Goal: Transaction & Acquisition: Purchase product/service

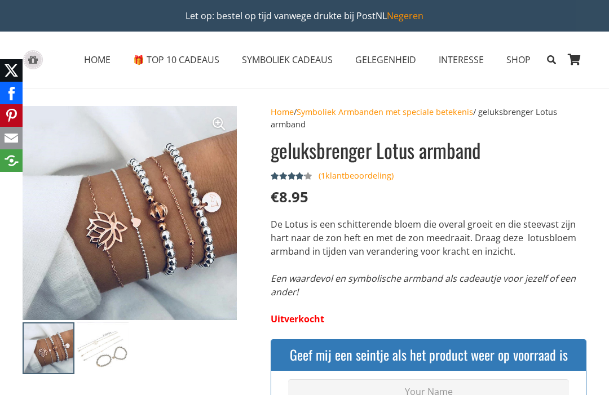
click at [109, 61] on span "HOME" at bounding box center [97, 60] width 27 height 12
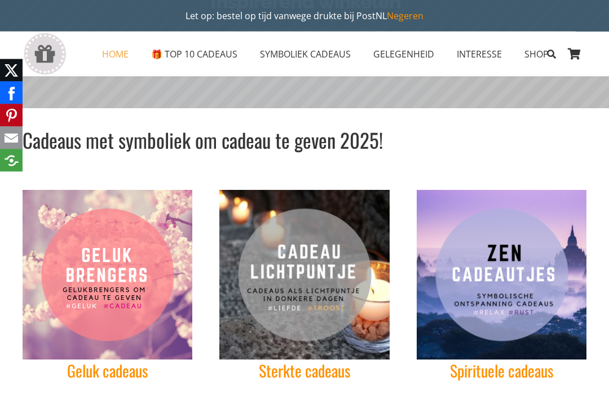
scroll to position [226, 0]
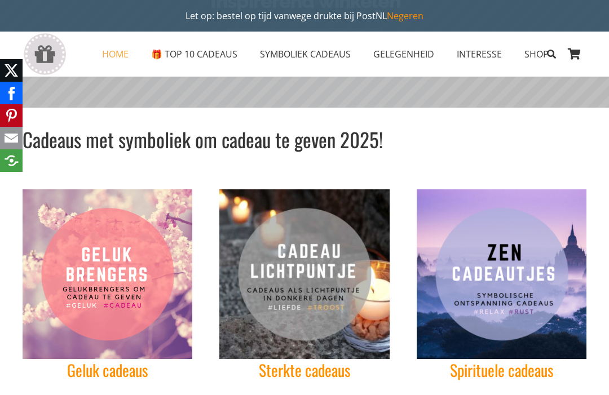
click at [135, 366] on link "Geluk cadeaus" at bounding box center [107, 370] width 81 height 23
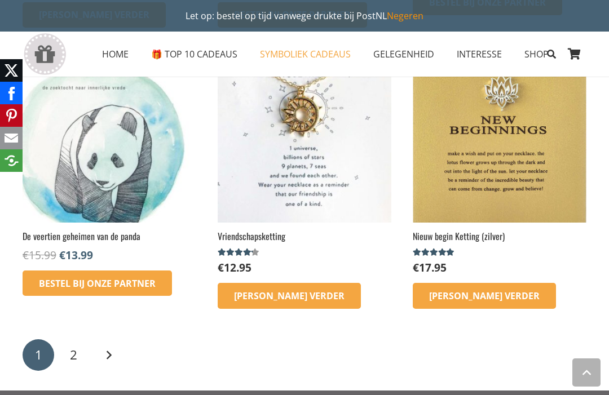
scroll to position [1542, 0]
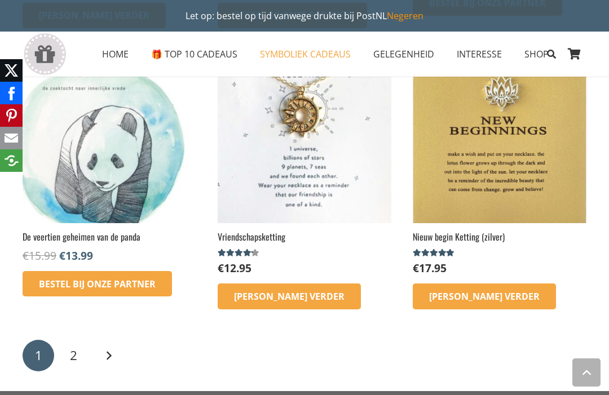
click at [73, 347] on span "2" at bounding box center [73, 355] width 7 height 17
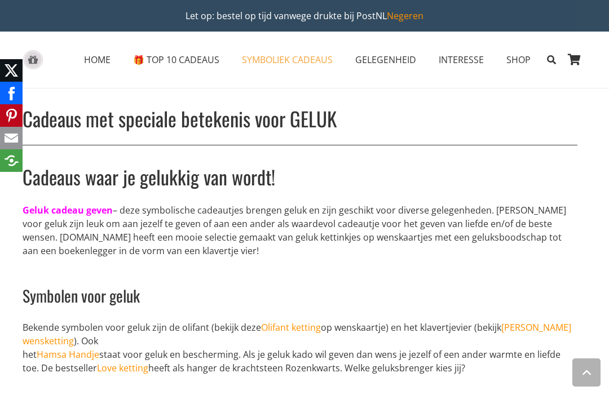
scroll to position [1579, 0]
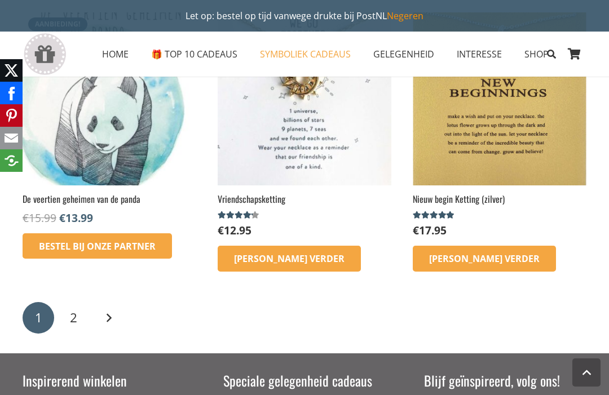
click at [207, 48] on span "🎁 TOP 10 CADEAUS" at bounding box center [194, 54] width 86 height 12
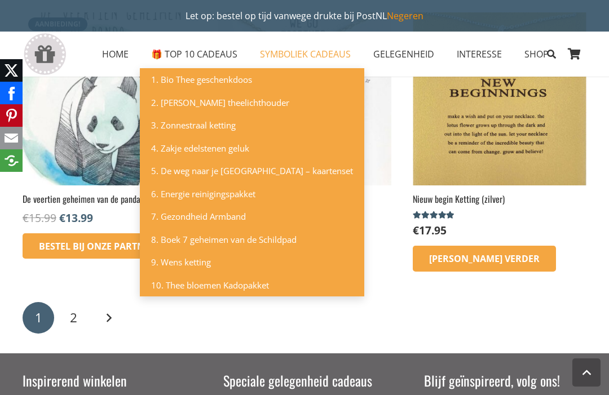
click at [259, 173] on span "5. De weg naar je [GEOGRAPHIC_DATA] – kaartenset" at bounding box center [252, 170] width 202 height 11
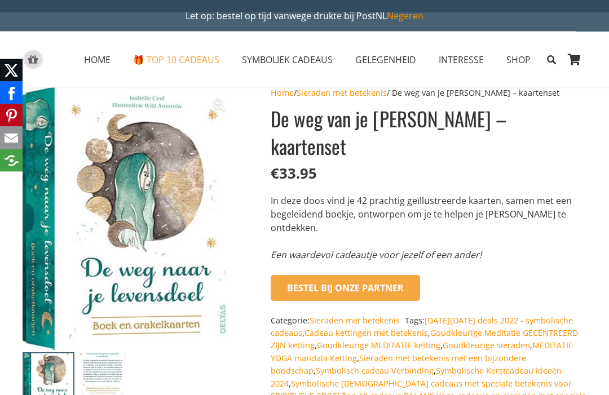
scroll to position [21, 0]
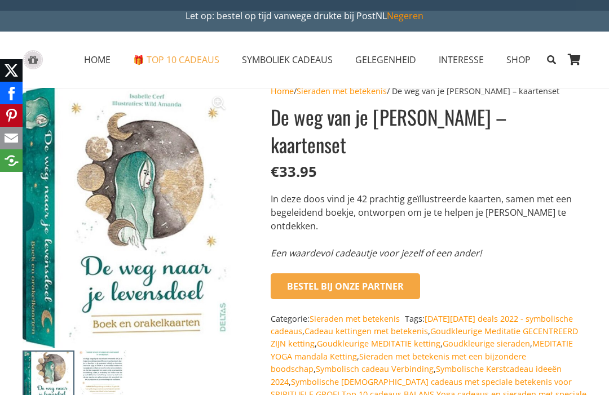
click at [351, 274] on button "Bestel bij onze Partner" at bounding box center [345, 287] width 149 height 26
